Goal: Navigation & Orientation: Find specific page/section

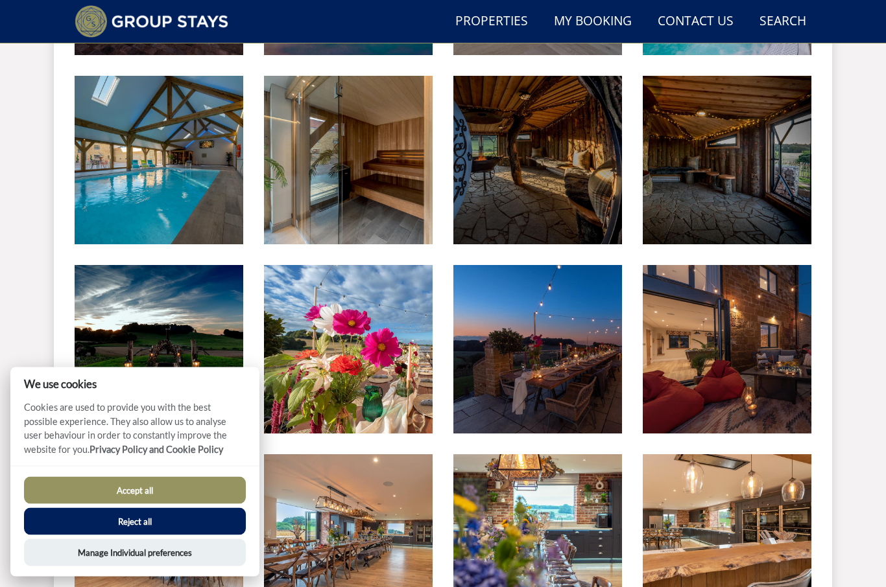
scroll to position [718, 0]
click at [174, 504] on button "Accept all" at bounding box center [135, 490] width 222 height 27
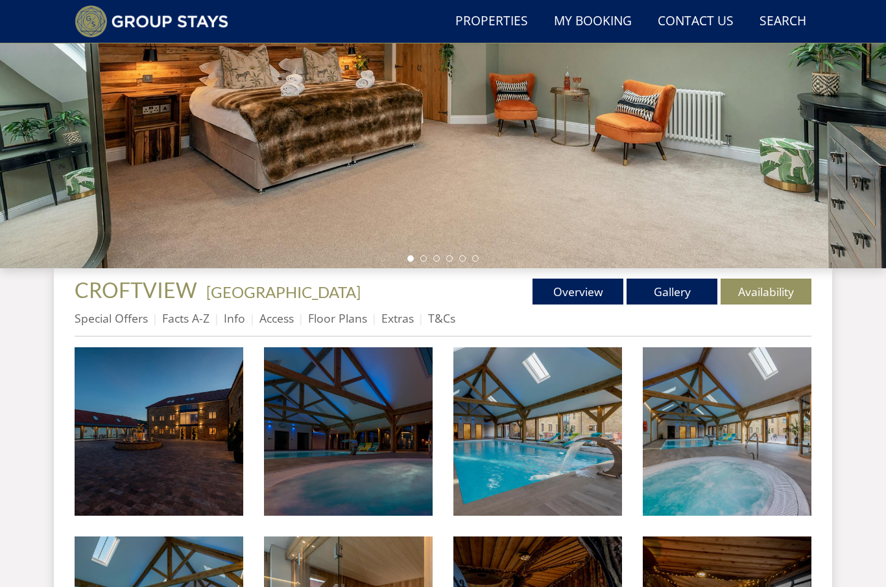
scroll to position [257, 0]
click at [569, 294] on link "Overview" at bounding box center [577, 292] width 91 height 26
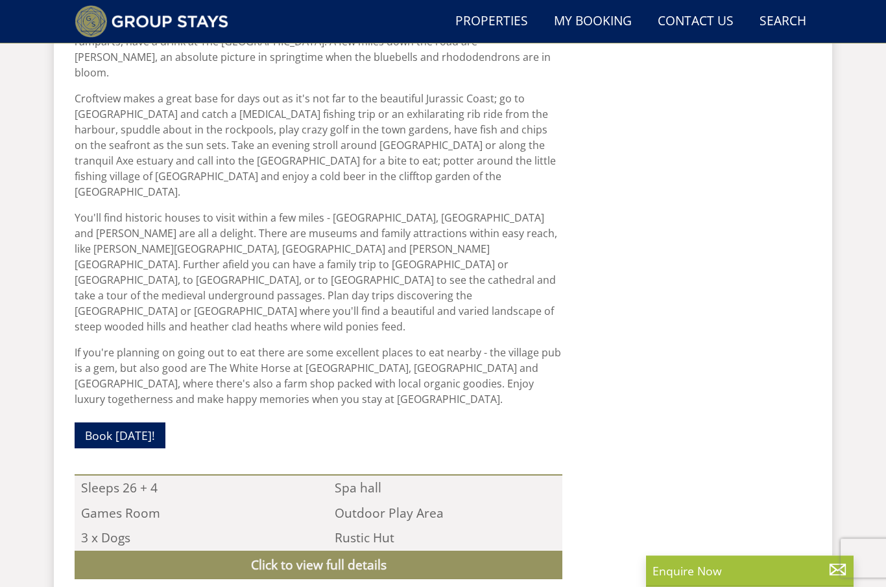
scroll to position [964, 0]
click at [379, 551] on link "Click to view full details" at bounding box center [319, 565] width 488 height 29
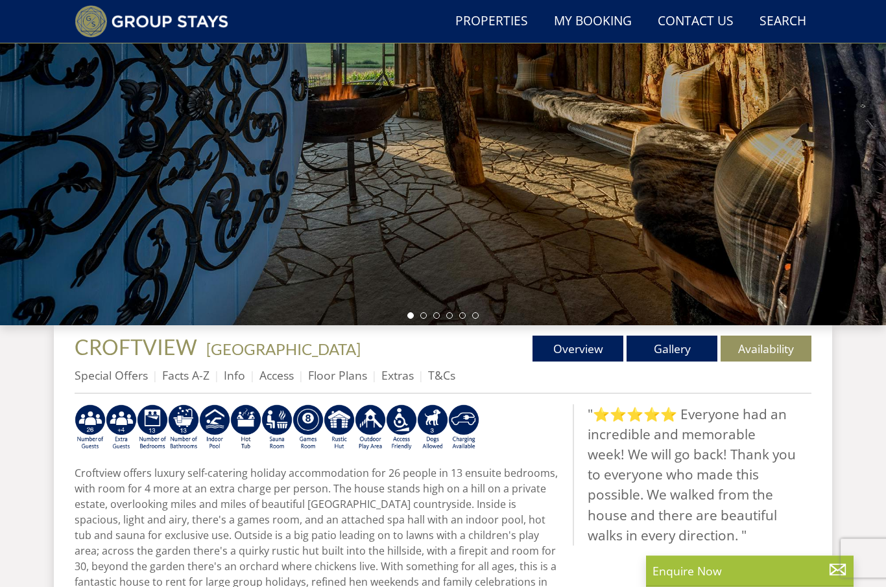
scroll to position [201, 0]
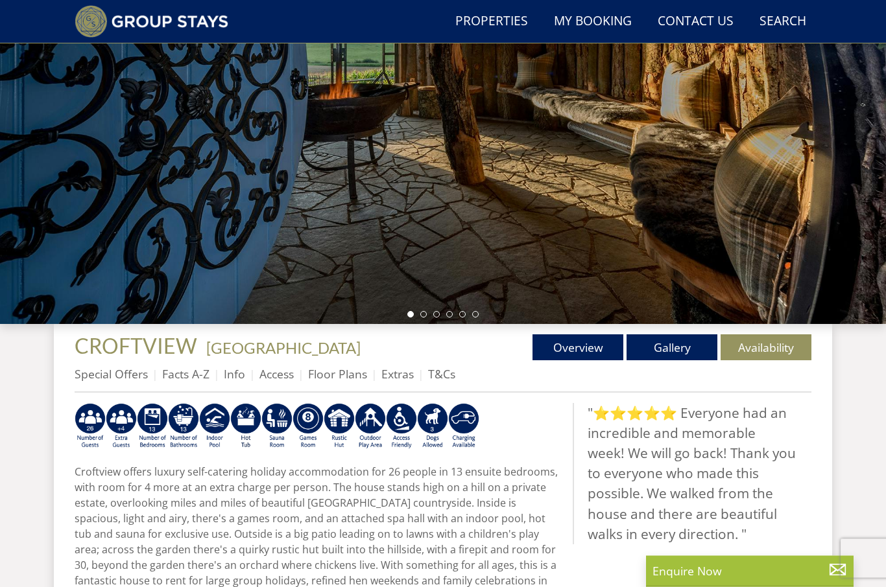
click at [344, 379] on link "Floor Plans" at bounding box center [337, 375] width 59 height 16
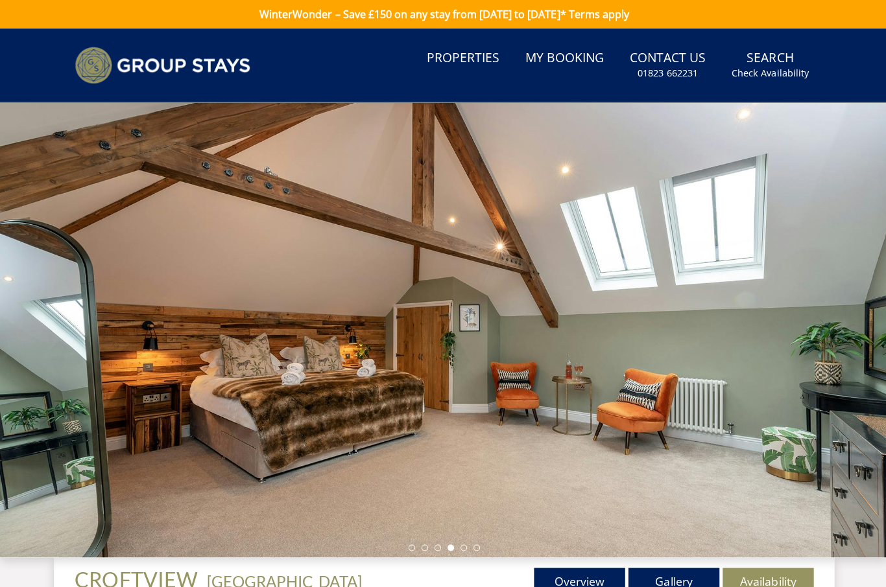
click at [461, 59] on link "Properties" at bounding box center [461, 58] width 83 height 29
